Goal: Task Accomplishment & Management: Complete application form

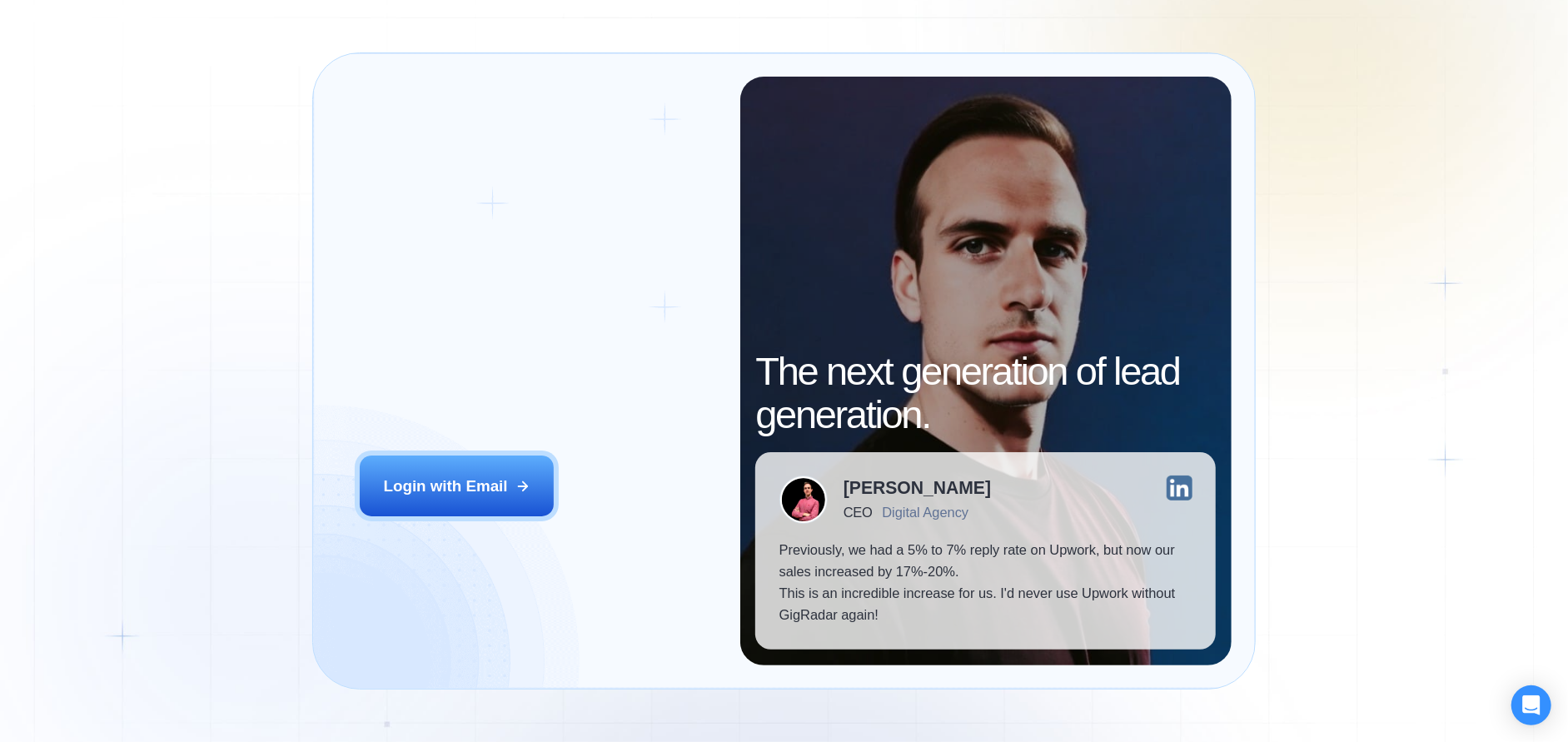
click at [434, 487] on div "Login with Email" at bounding box center [445, 486] width 124 height 21
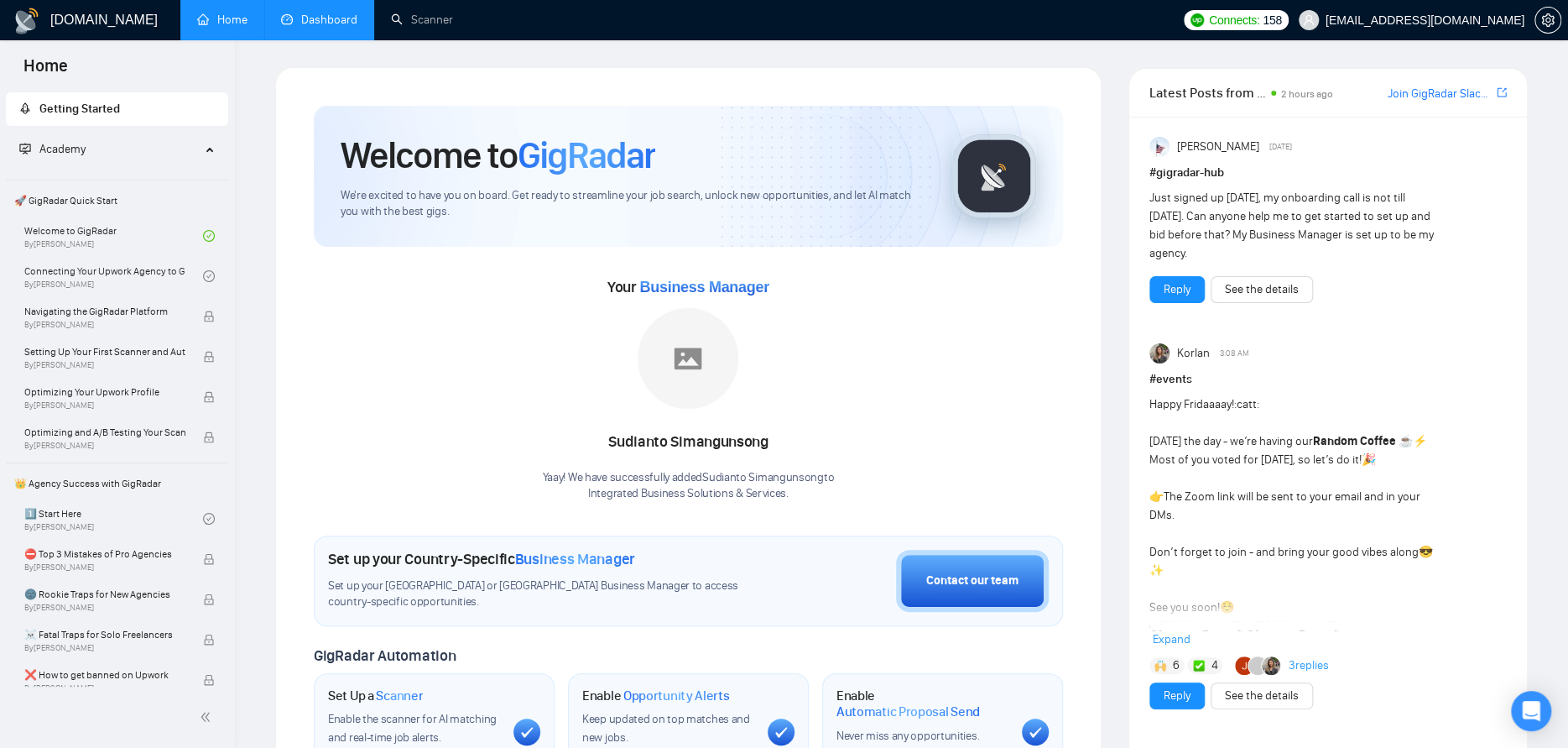
click at [328, 14] on link "Dashboard" at bounding box center [319, 20] width 76 height 14
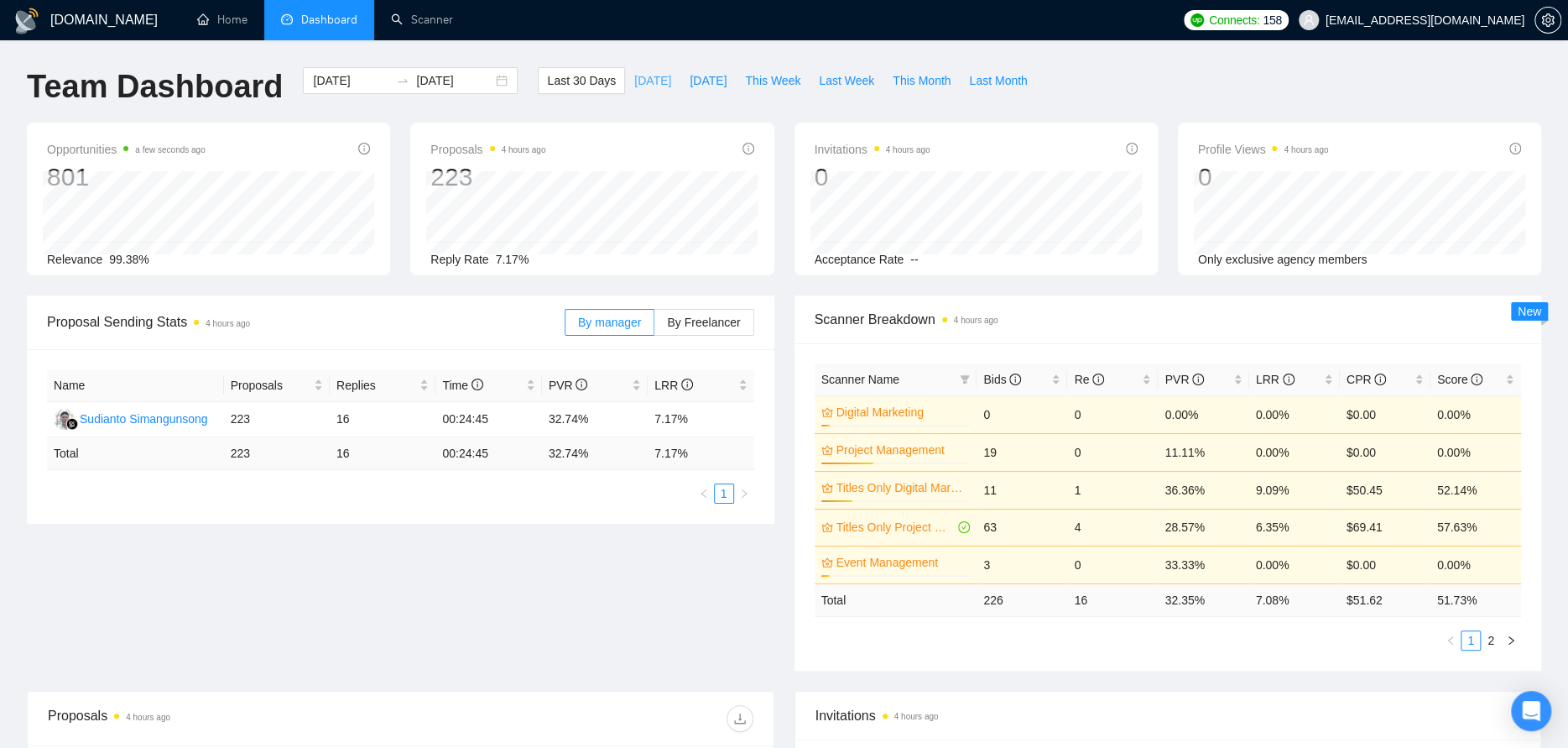
click at [634, 82] on span "Today" at bounding box center [653, 81] width 37 height 19
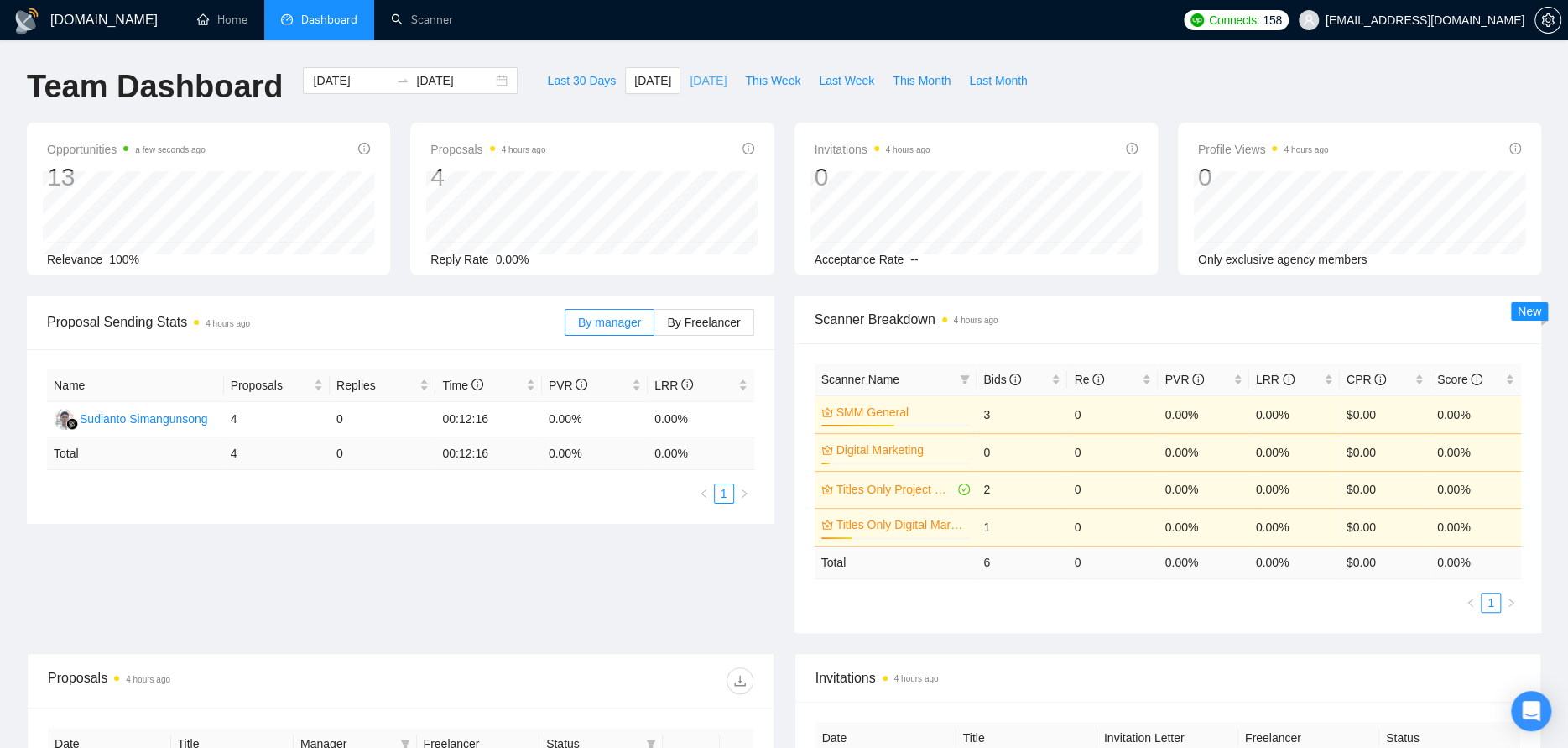
click at [690, 81] on span "Yesterday" at bounding box center [709, 81] width 37 height 19
type input "2025-09-18"
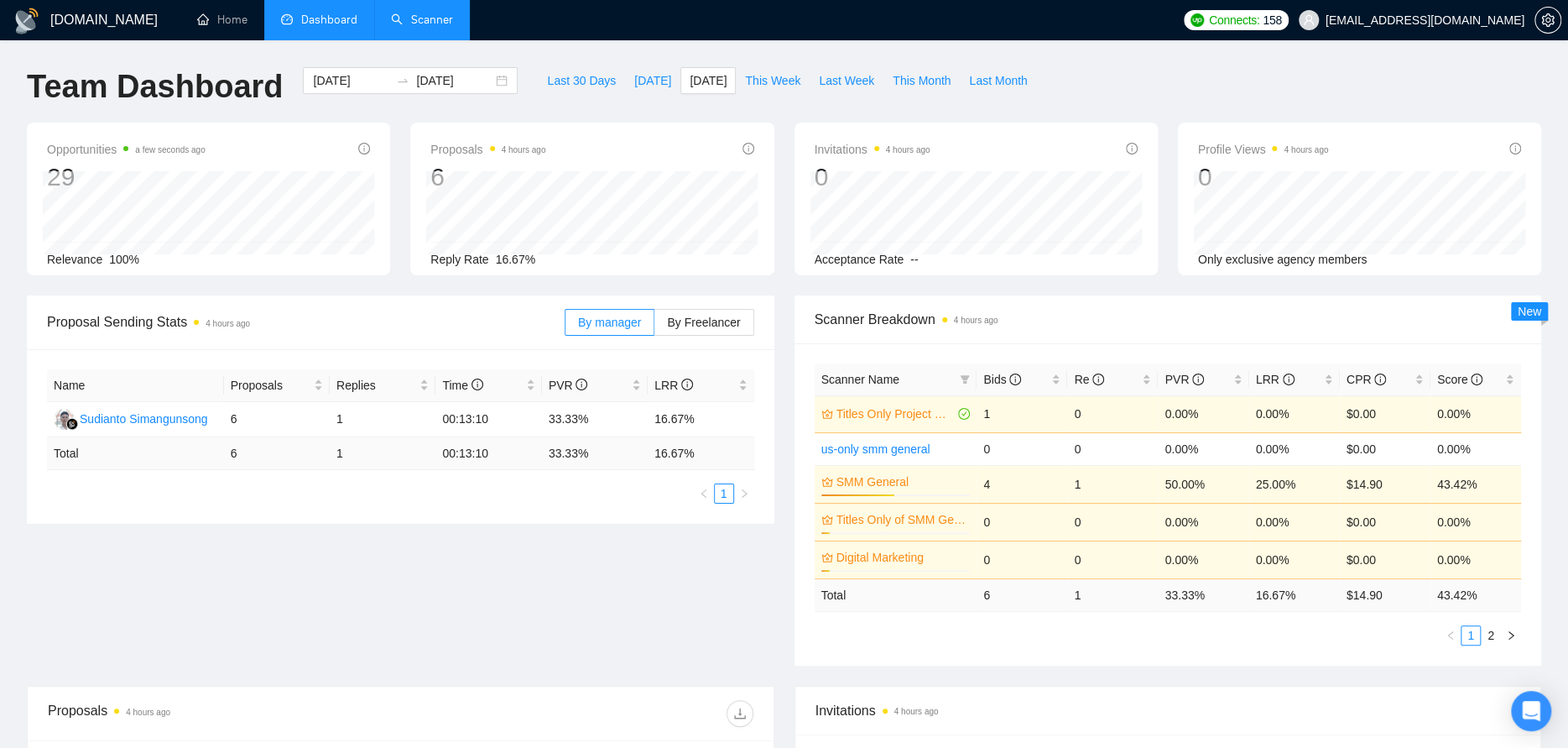
click at [443, 13] on link "Scanner" at bounding box center [422, 20] width 62 height 14
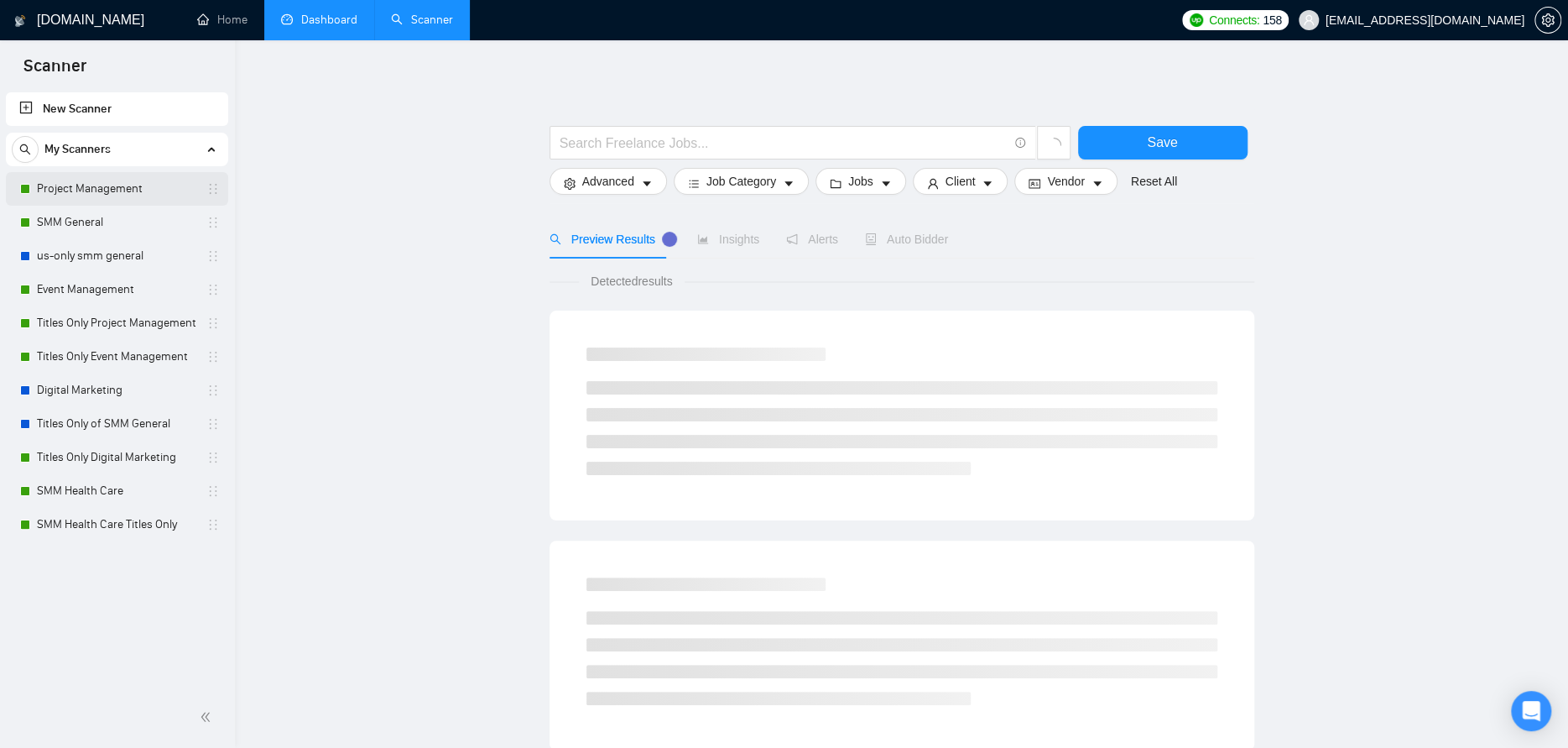
click at [65, 191] on link "Project Management" at bounding box center [116, 189] width 159 height 34
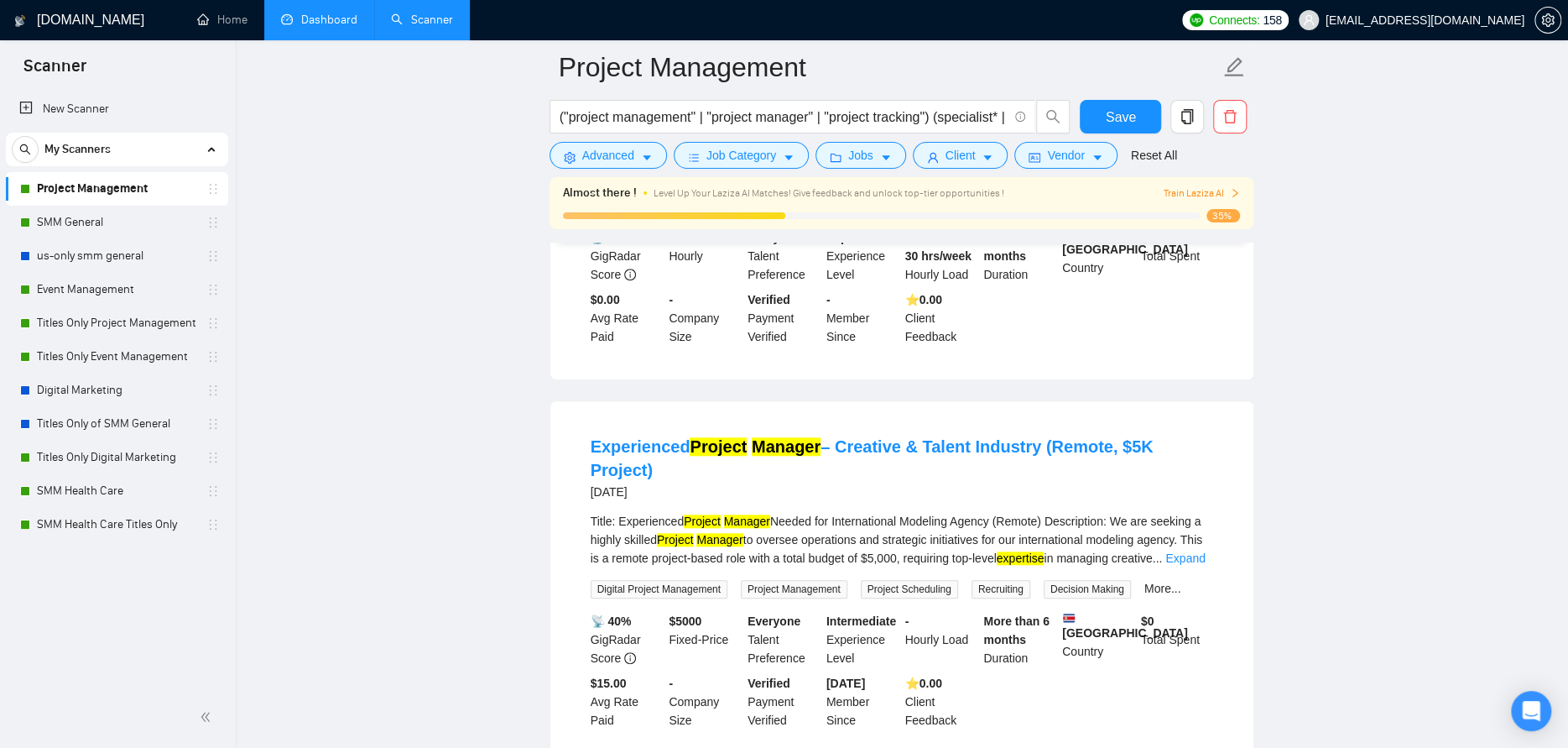
scroll to position [839, 0]
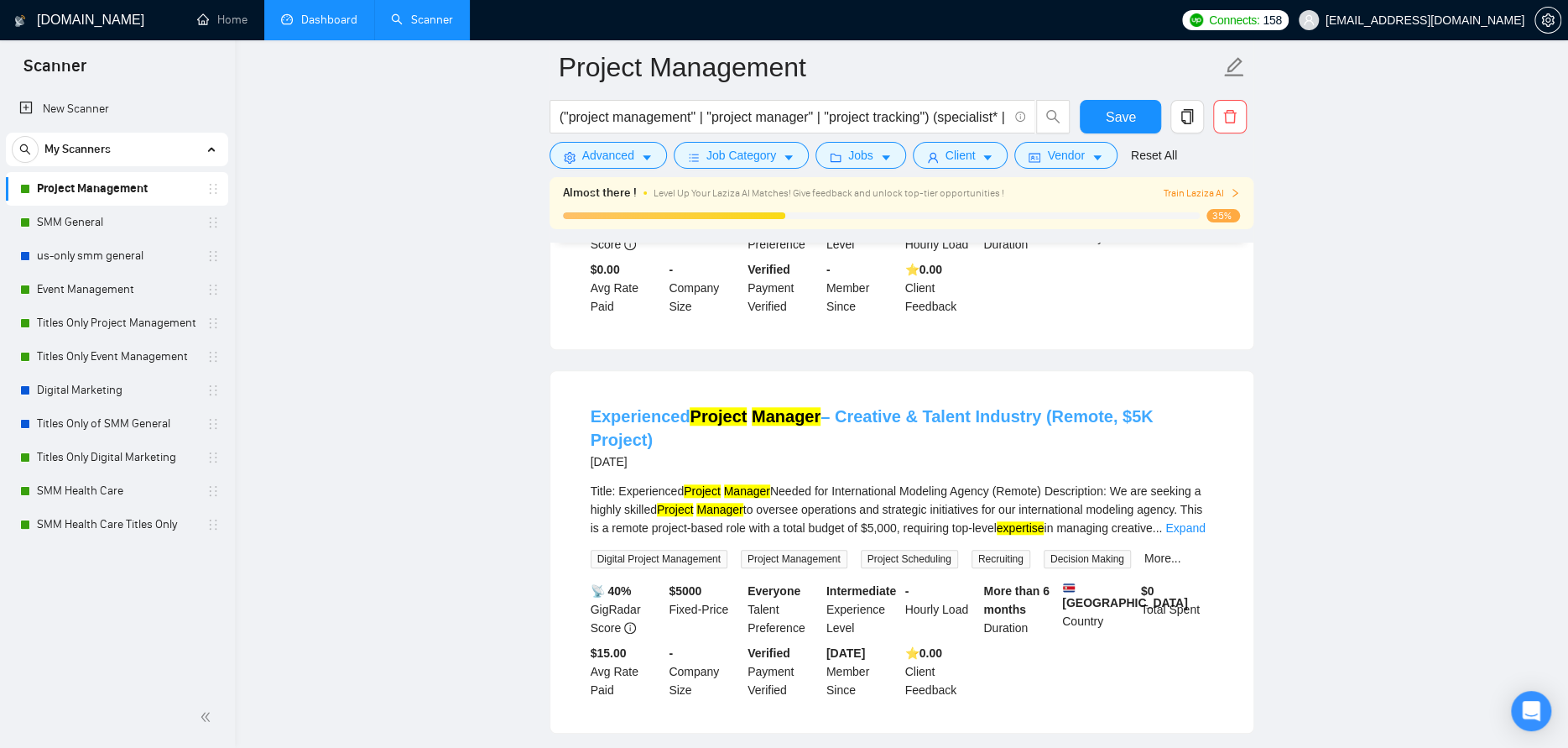
click at [846, 407] on link "Experienced Project Manager – Creative & Talent Industry (Remote, $5K Project)" at bounding box center [872, 428] width 563 height 42
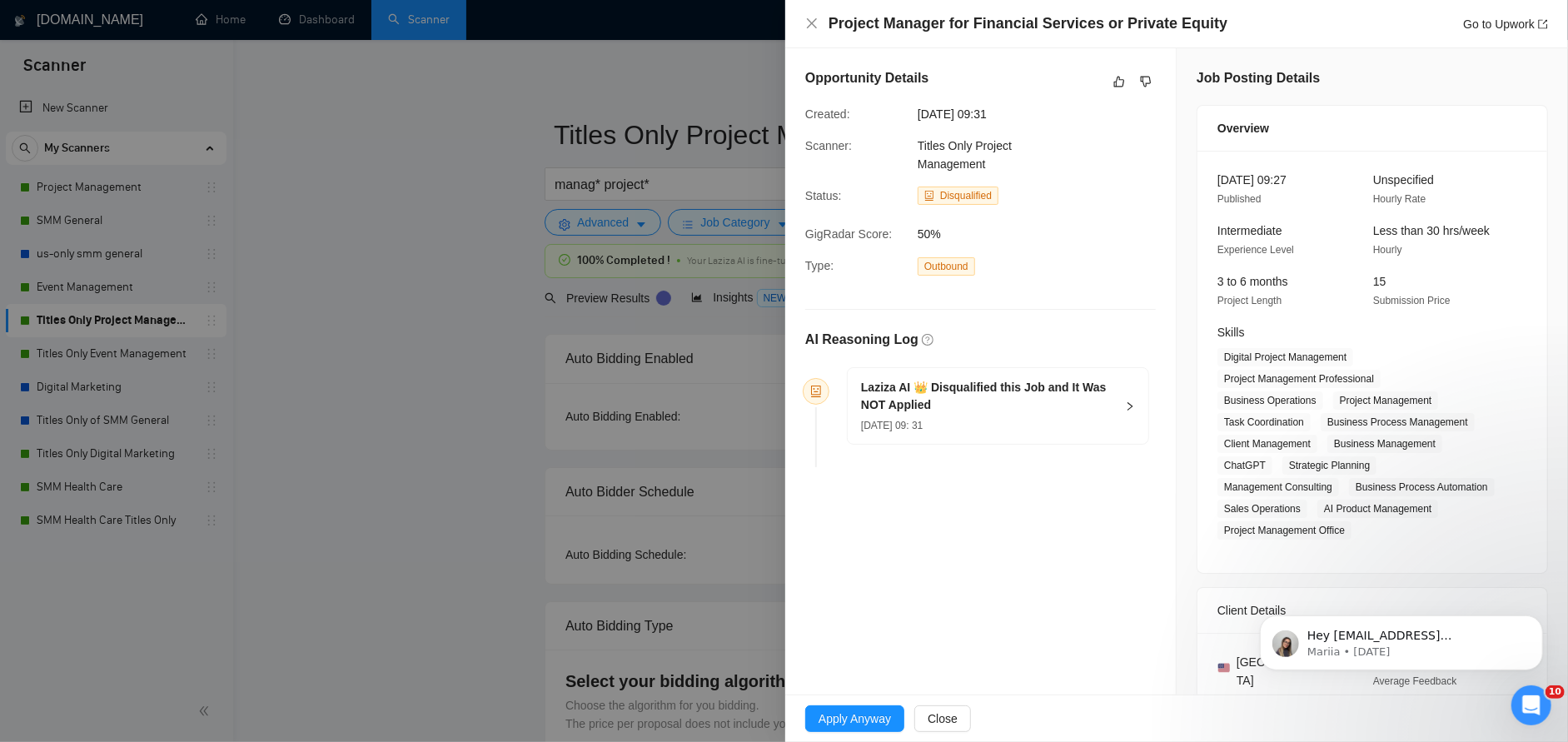
scroll to position [376, 0]
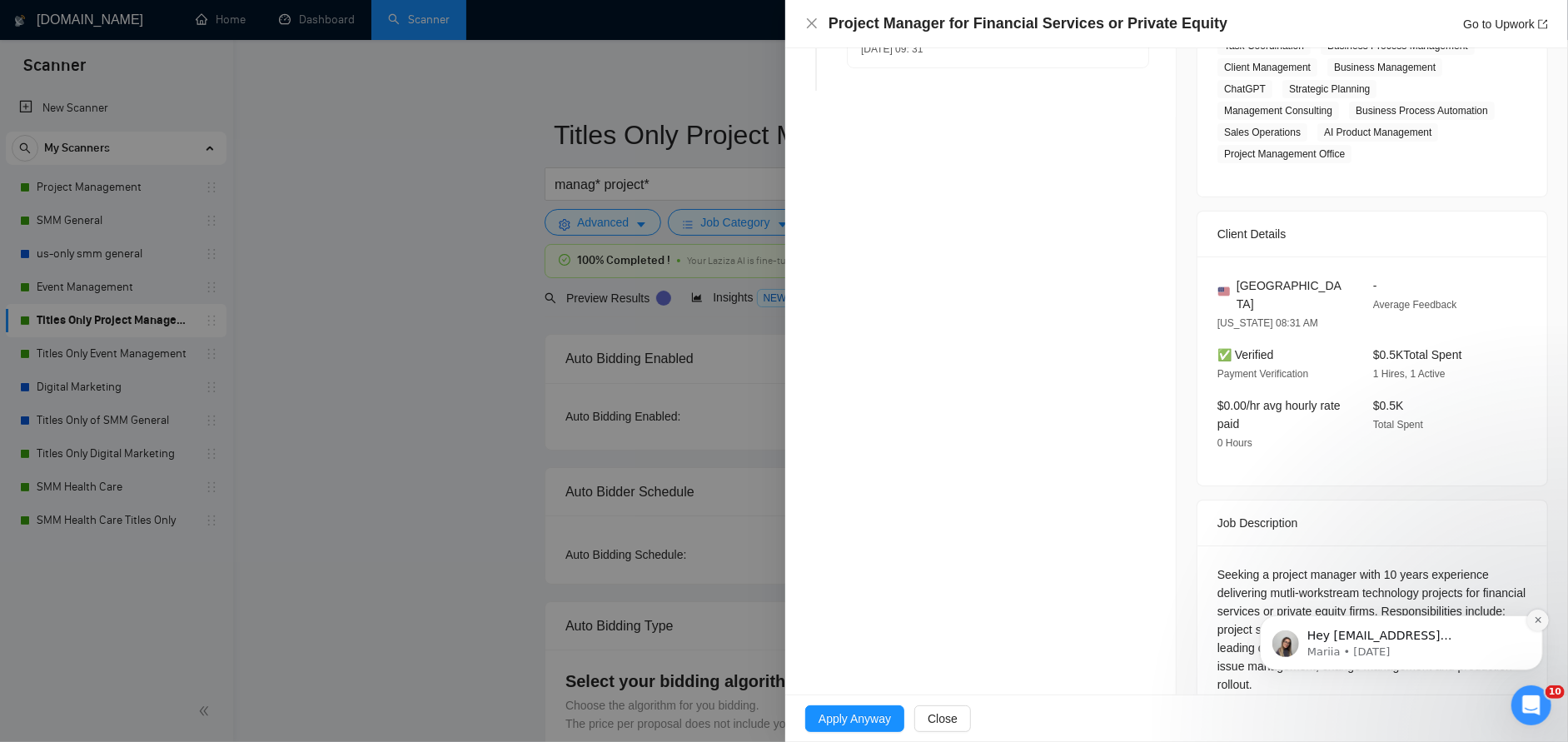
click at [1528, 615] on button "Dismiss notification" at bounding box center [1537, 619] width 21 height 21
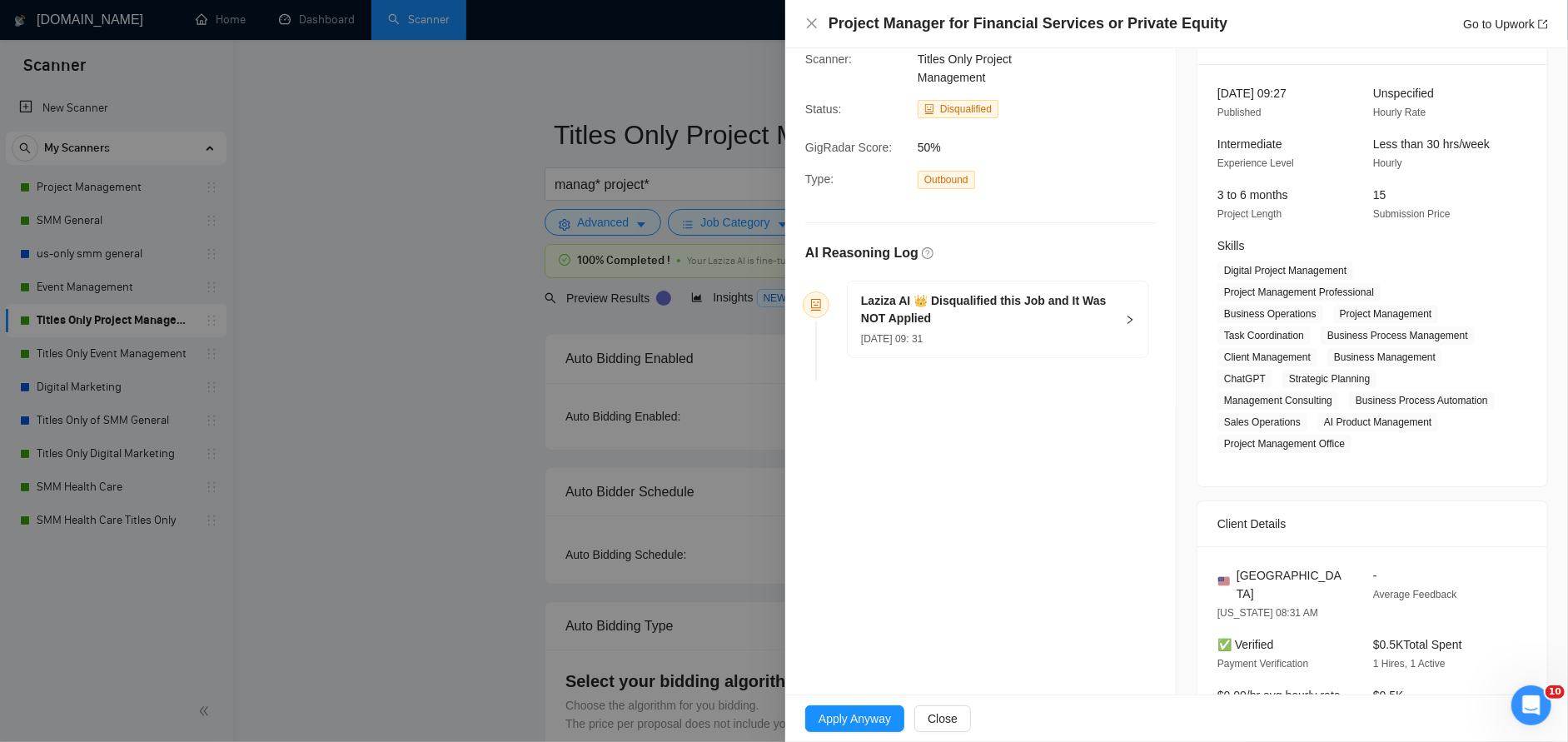
scroll to position [249, 0]
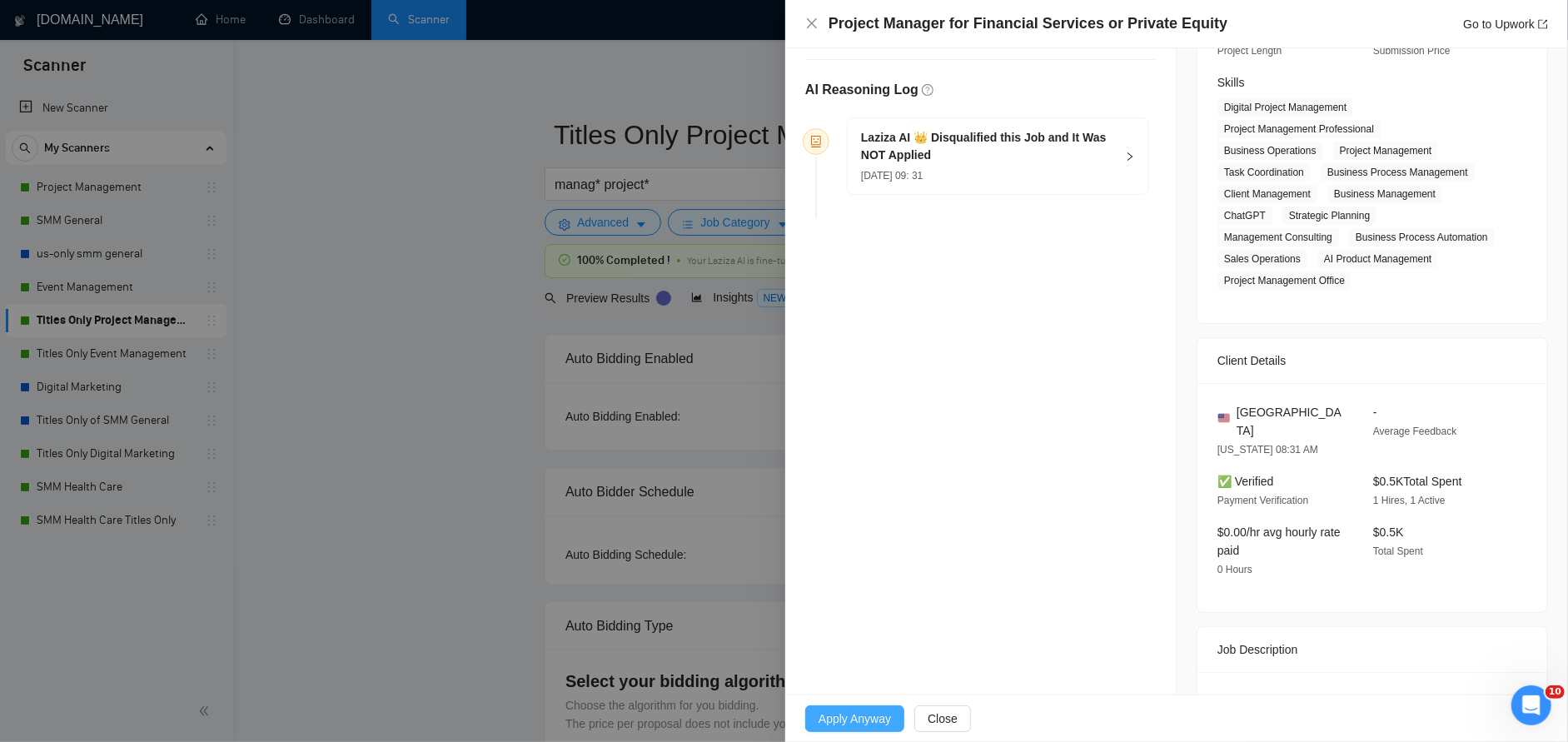
click at [872, 725] on span "Apply Anyway" at bounding box center [855, 719] width 72 height 18
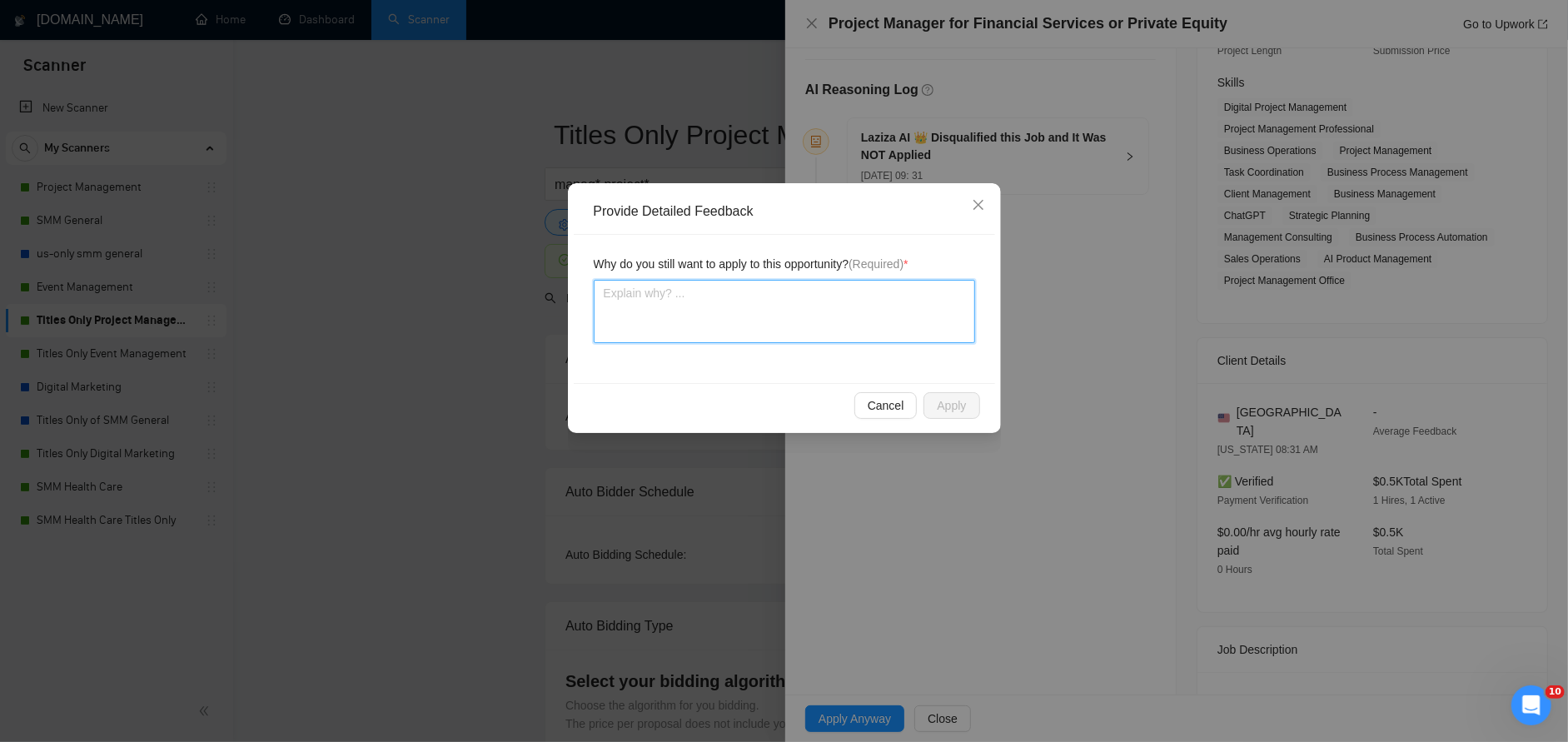
click at [882, 322] on textarea at bounding box center [784, 311] width 382 height 63
type textarea "i"
type textarea "it"
type textarea "it a"
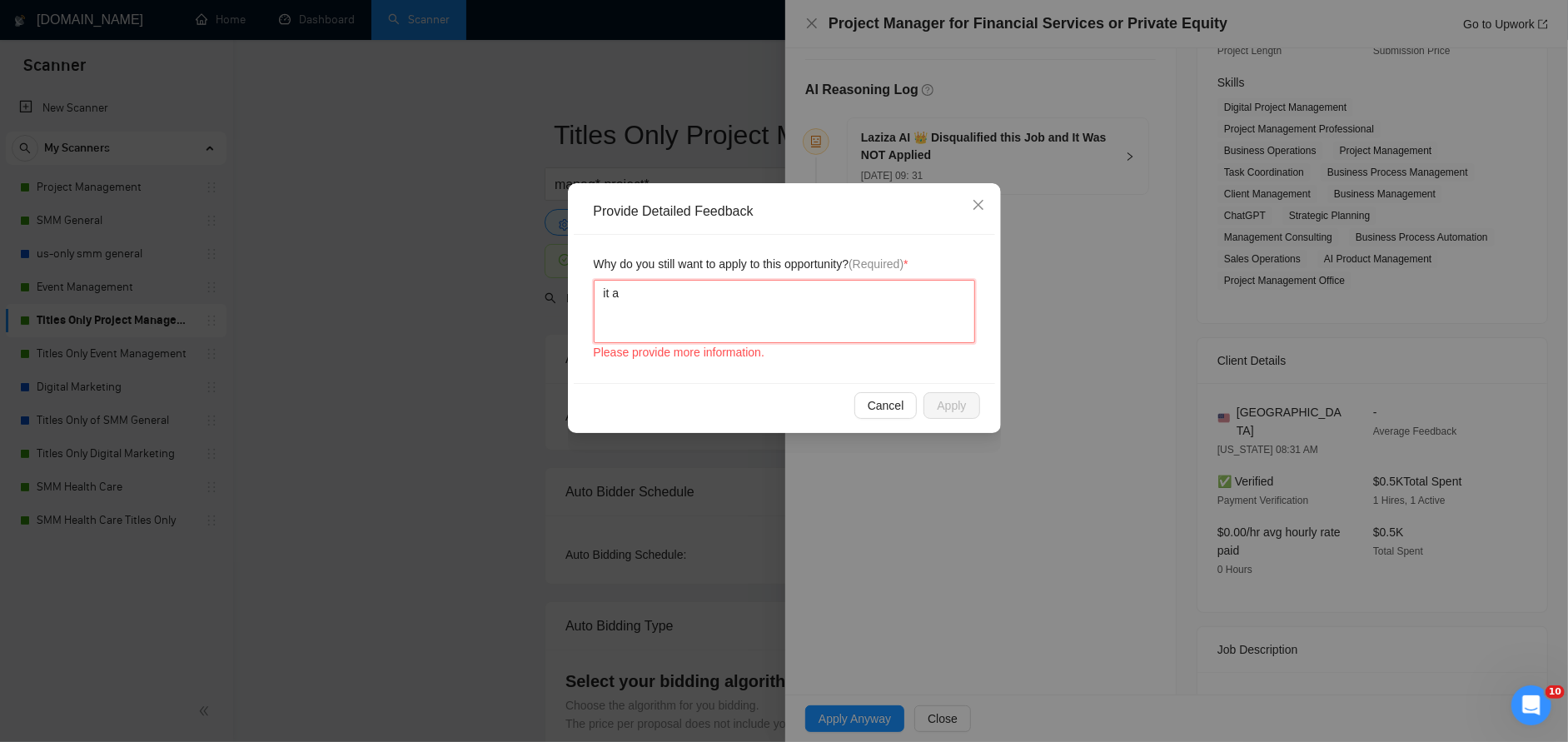
type textarea "it al"
type textarea "it ali"
type textarea "it alig"
type textarea "it align"
type textarea "it aligns"
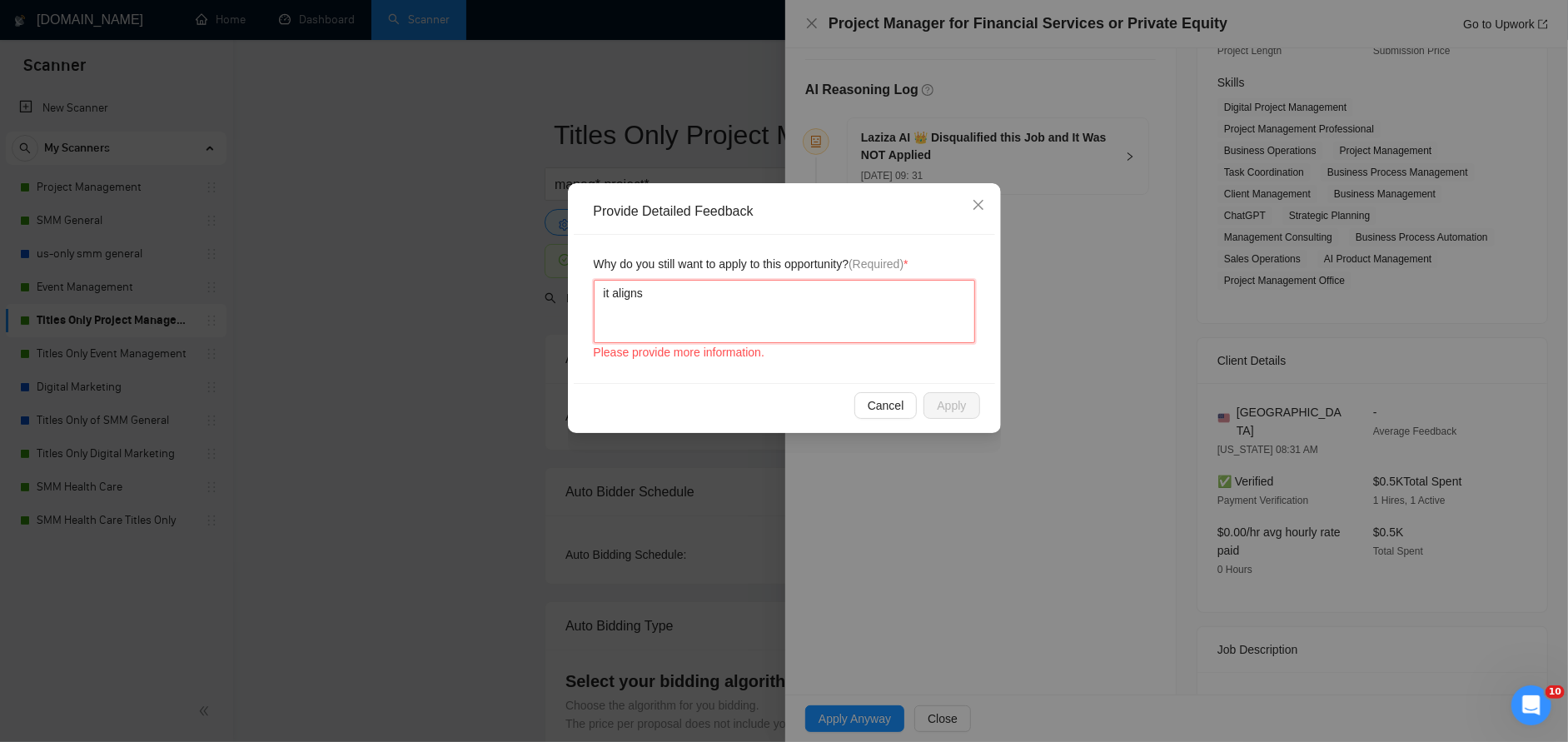
type textarea "it aligns"
type textarea "it aligns w"
type textarea "it aligns wi"
type textarea "it aligns wit"
type textarea "it aligns with"
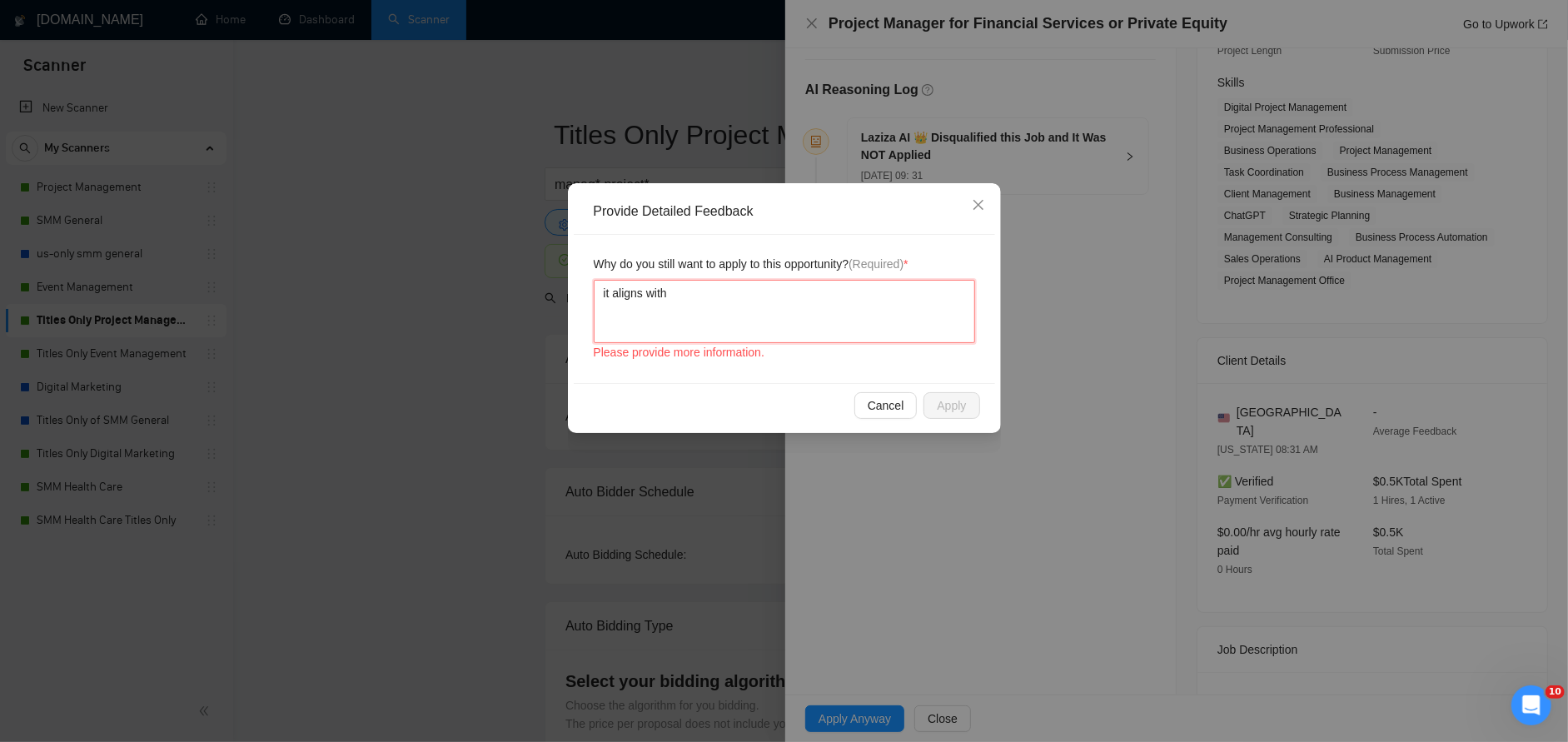
type textarea "it aligns with"
type textarea "it aligns with m"
type textarea "it aligns with my"
type textarea "it aligns with my s"
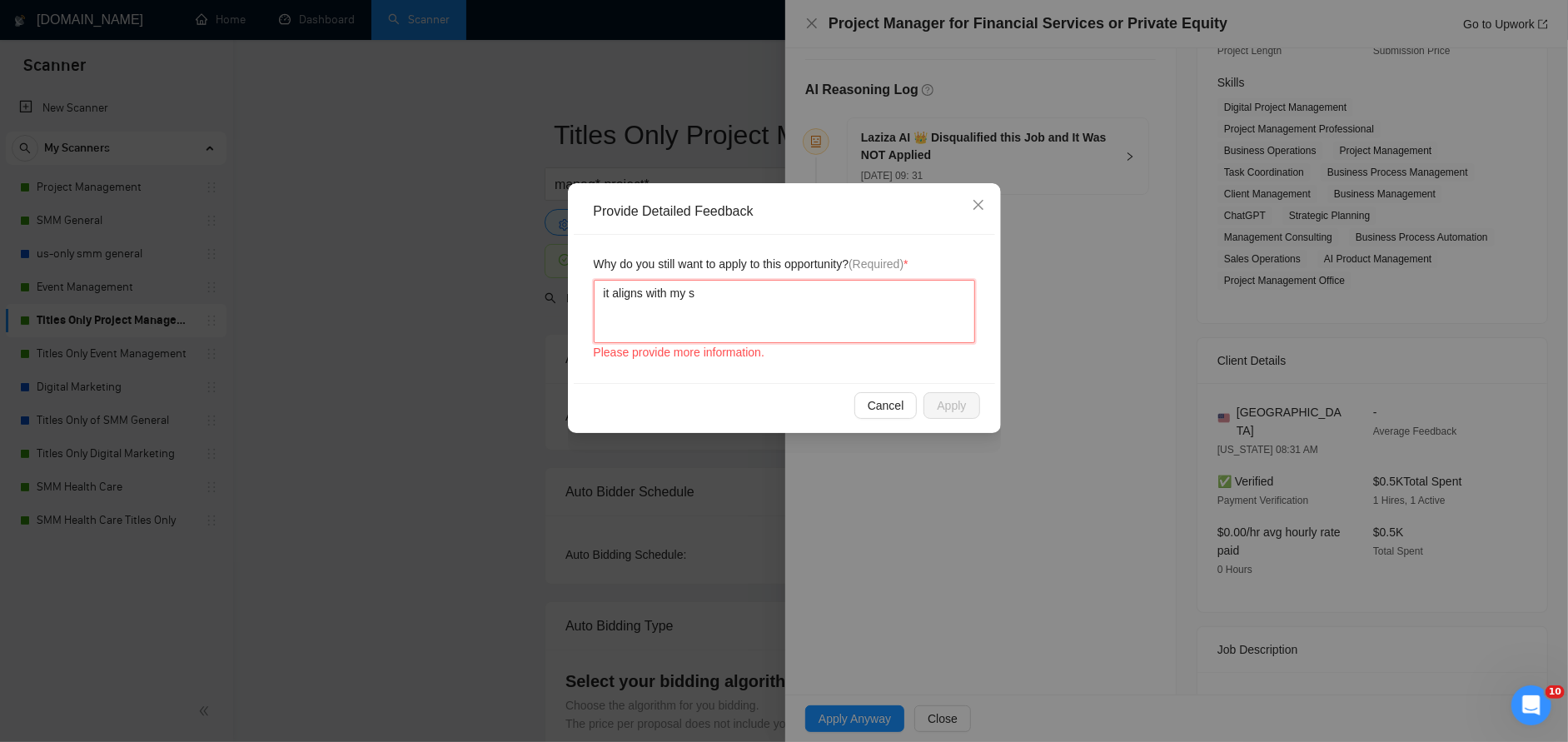
type textarea "it aligns with my sk"
type textarea "it aligns with my ski"
type textarea "it aligns with my skil"
type textarea "it aligns with my skill"
type textarea "it aligns with my skills"
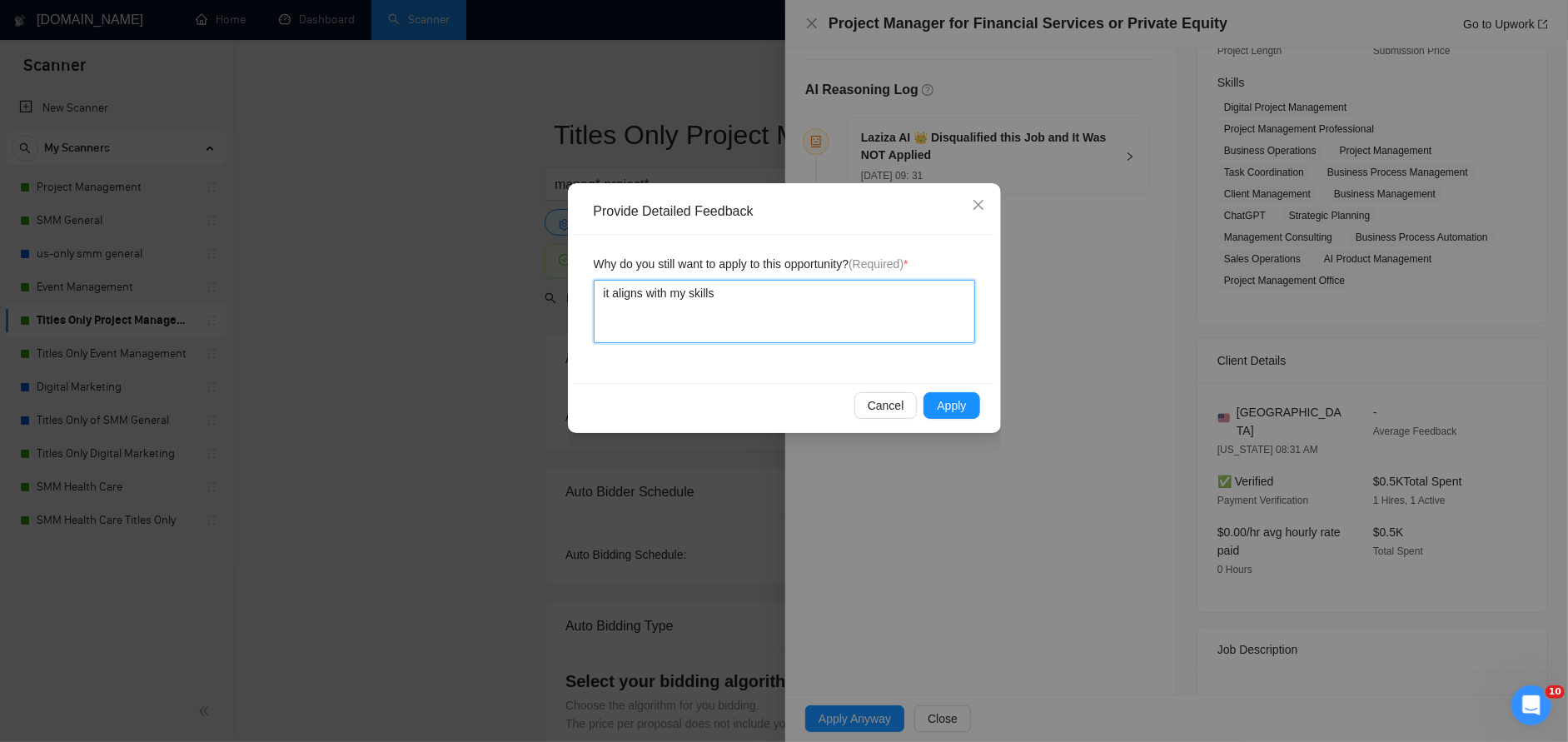
type textarea "it aligns with my skillse"
type textarea "it aligns with my skillset"
click at [961, 396] on span "Apply" at bounding box center [952, 406] width 30 height 18
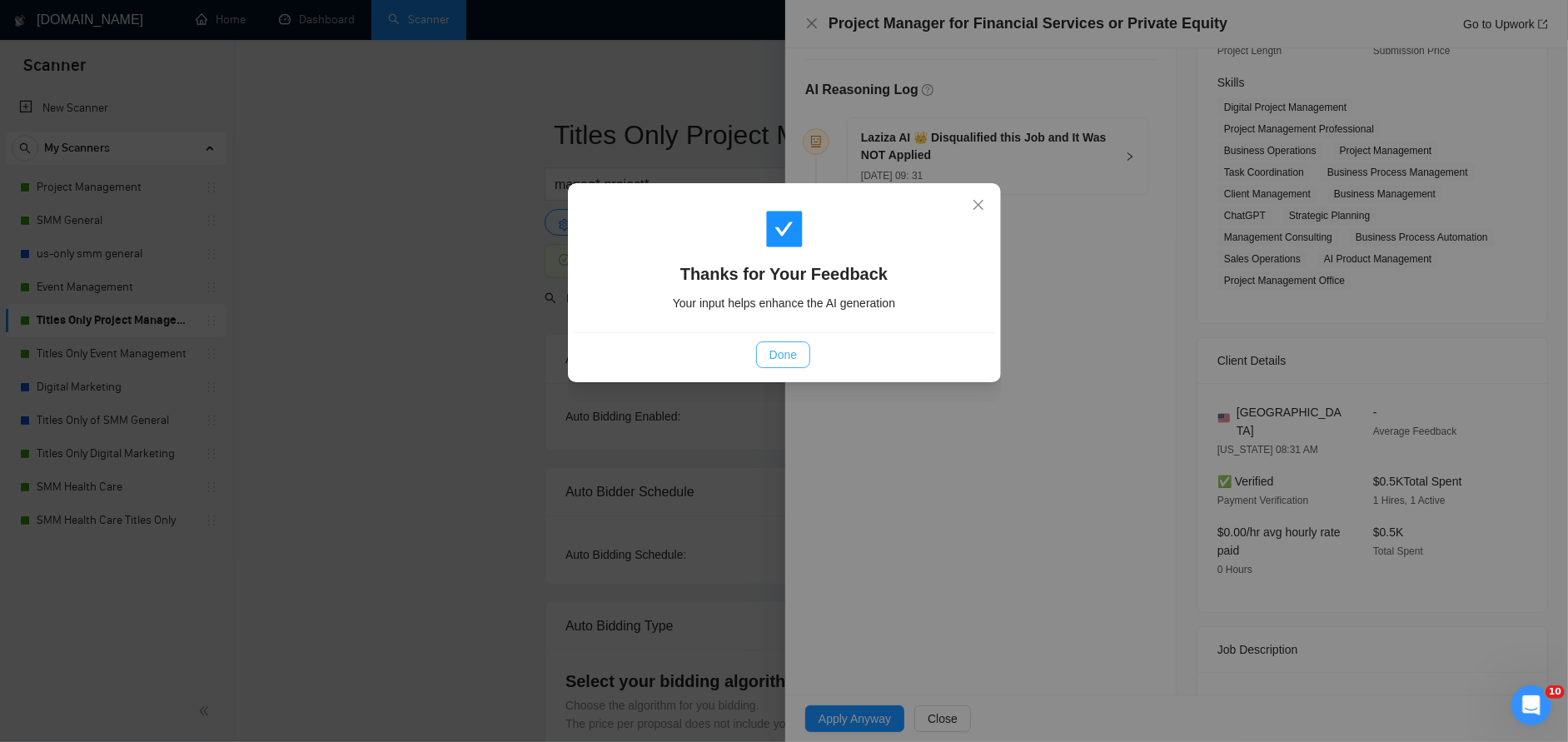
click at [790, 363] on span "Done" at bounding box center [784, 355] width 28 height 18
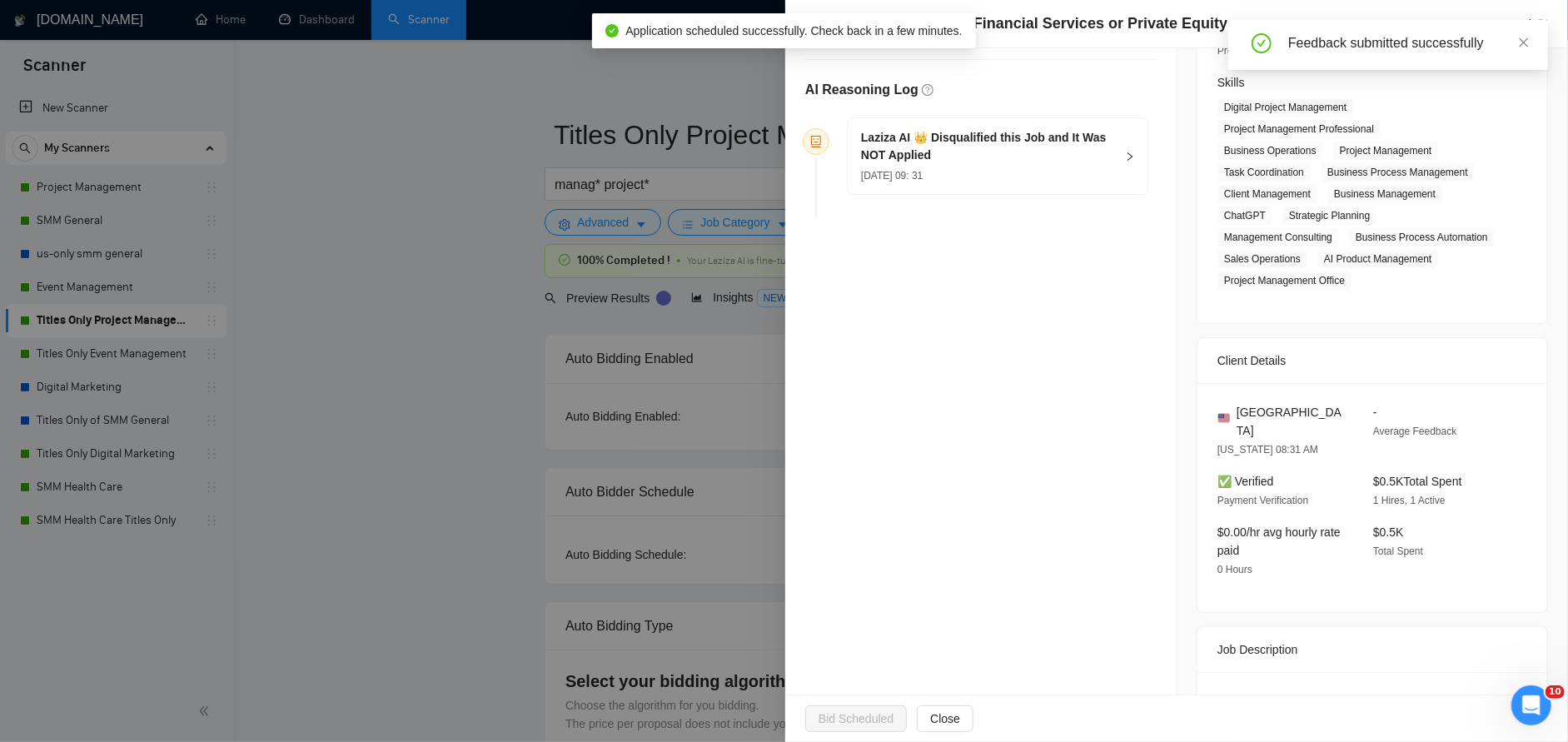
drag, startPoint x: 814, startPoint y: 26, endPoint x: 899, endPoint y: 241, distance: 231.2
click at [899, 241] on body "Scanner New Scanner My Scanners Project Management SMM General us-only smm gene…" at bounding box center [778, 371] width 1556 height 742
click at [897, 243] on div "Opportunity Details Created: 19 Sep, 2025 09:31 Scanner: Titles Only Project Ma…" at bounding box center [981, 333] width 392 height 1069
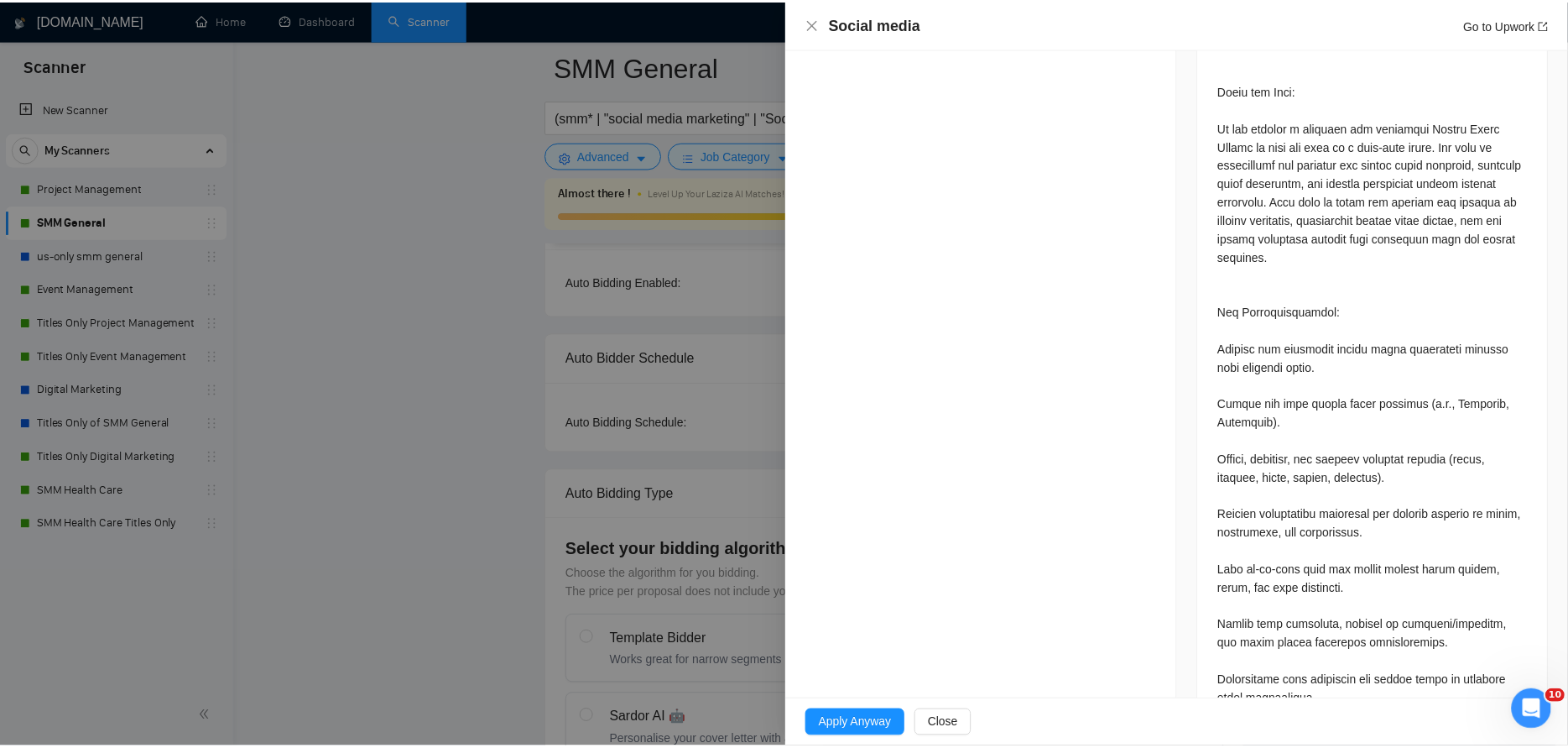
scroll to position [1092, 0]
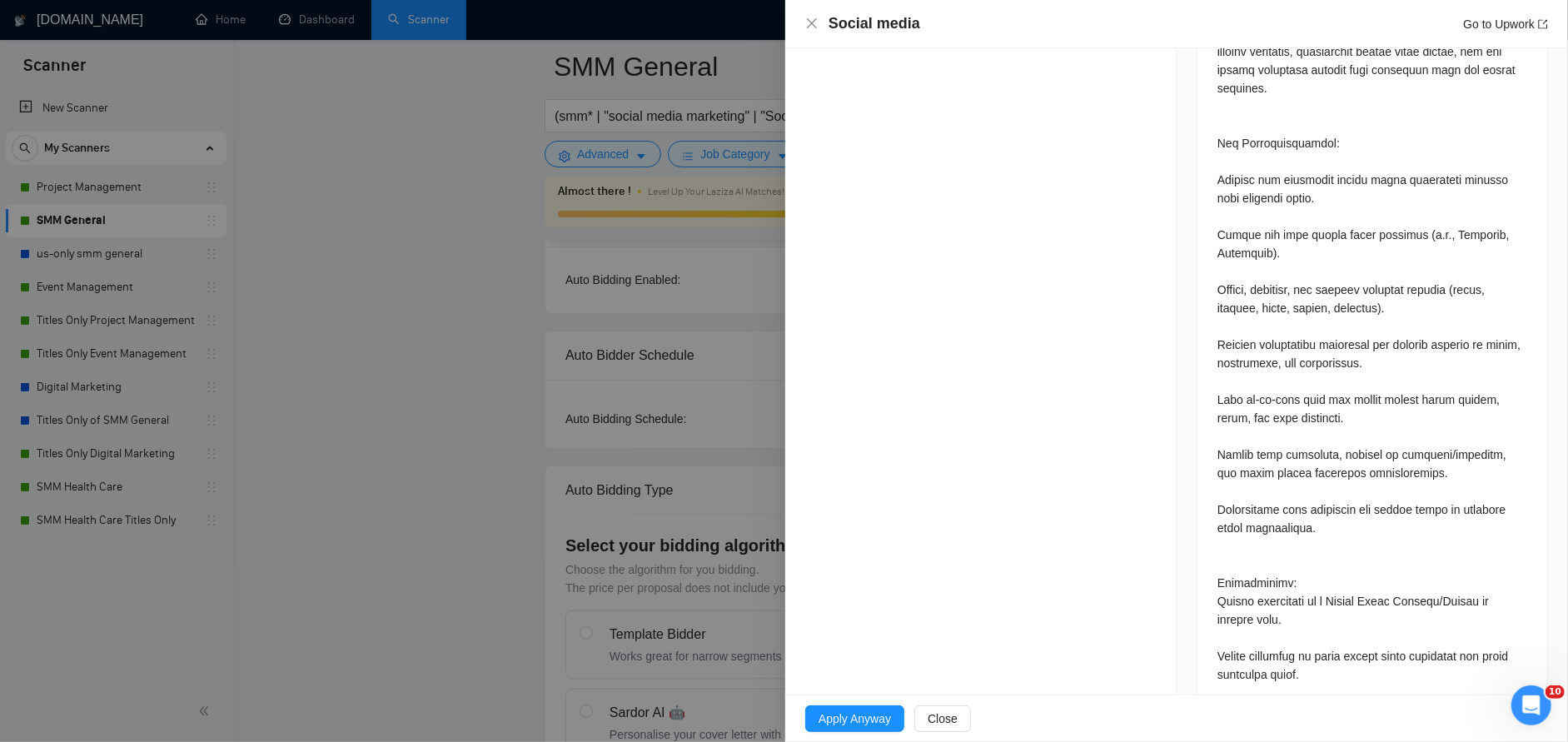
click at [804, 21] on div "Social media Go to Upwork" at bounding box center [1176, 24] width 783 height 48
click at [813, 24] on icon "close" at bounding box center [812, 23] width 13 height 13
